Goal: Navigation & Orientation: Find specific page/section

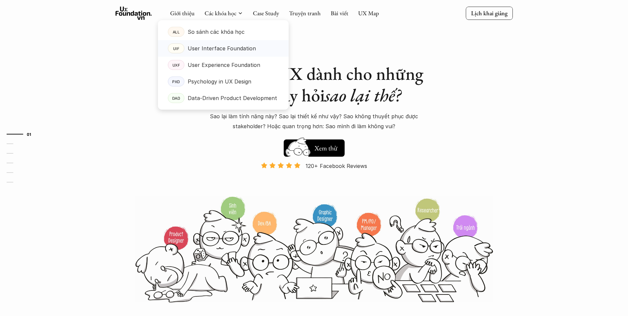
click at [231, 47] on p "User Interface Foundation" at bounding box center [222, 48] width 68 height 10
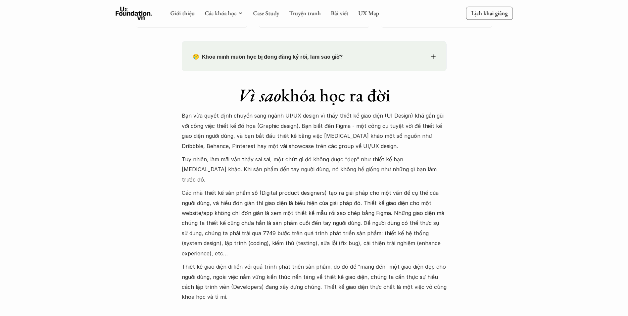
scroll to position [563, 0]
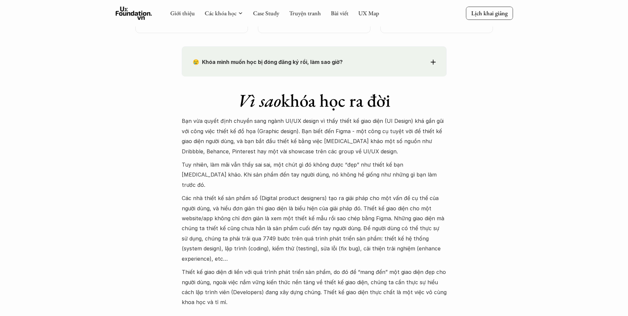
click at [339, 70] on div "😢 Khóa mình muốn học bị đóng đăng ký rồi, làm sao giờ? Chào bạn, Bọn mình rất t…" at bounding box center [314, 61] width 265 height 30
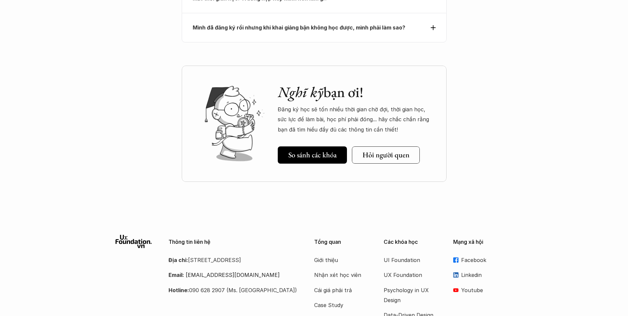
scroll to position [2501, 0]
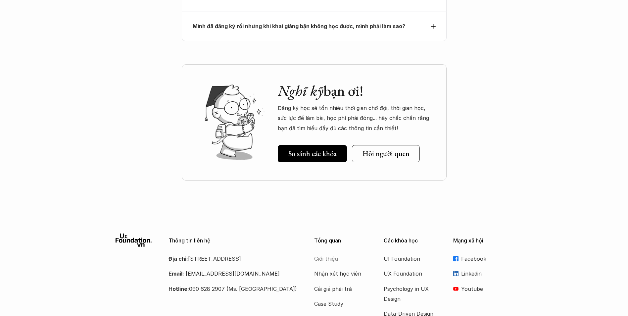
click at [319, 254] on p "Giới thiệu" at bounding box center [340, 259] width 53 height 10
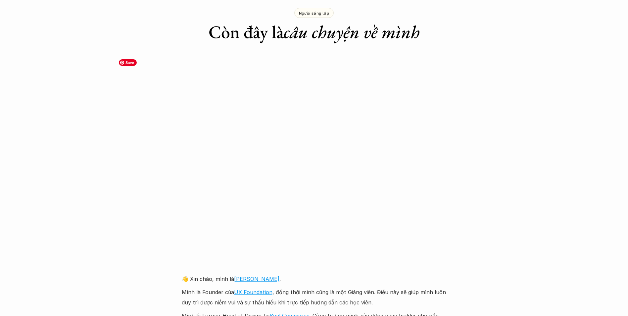
scroll to position [629, 0]
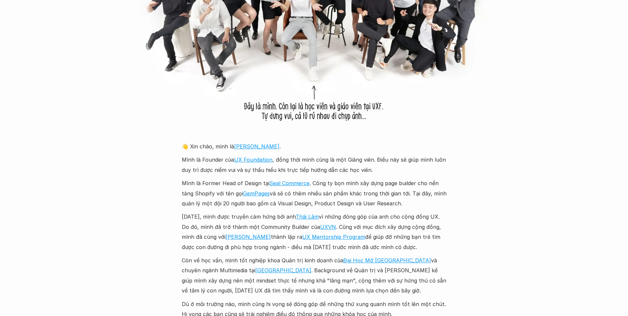
click at [238, 150] on p "👋 [PERSON_NAME], mình là [PERSON_NAME] ." at bounding box center [314, 146] width 265 height 10
click at [239, 147] on link "[PERSON_NAME]" at bounding box center [256, 146] width 45 height 7
